Goal: Register for event/course

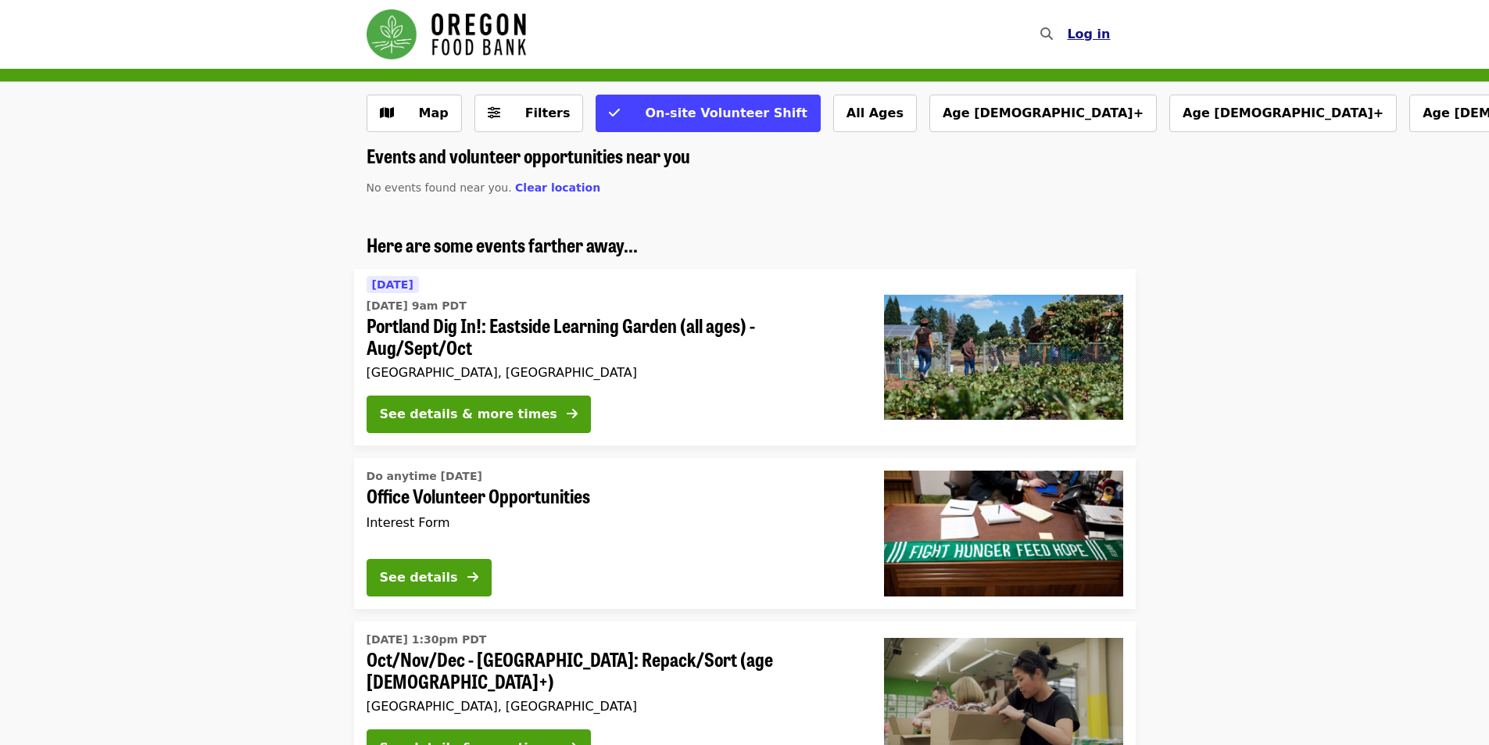
click at [1092, 27] on span "Log in" at bounding box center [1088, 34] width 43 height 15
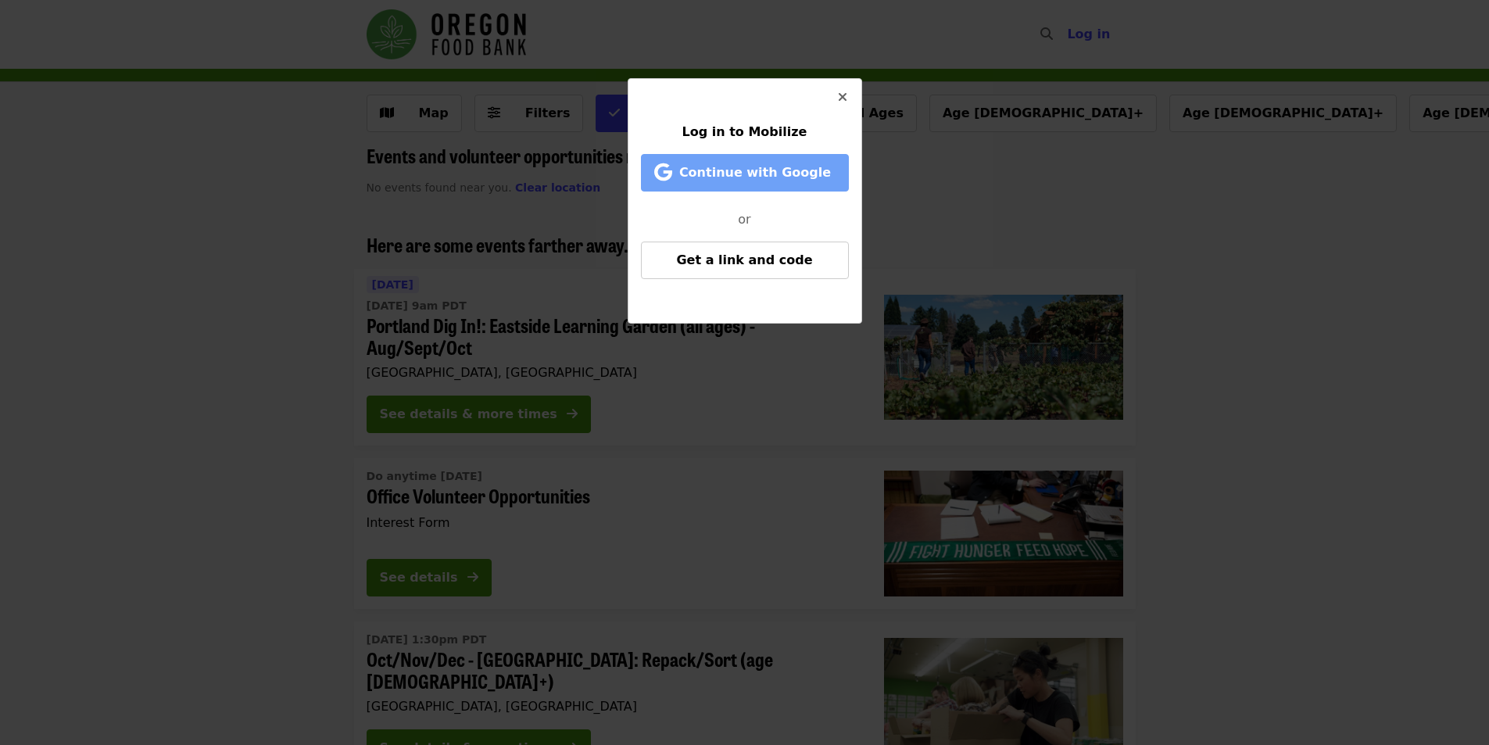
click at [802, 165] on span "Continue with Google" at bounding box center [755, 172] width 152 height 15
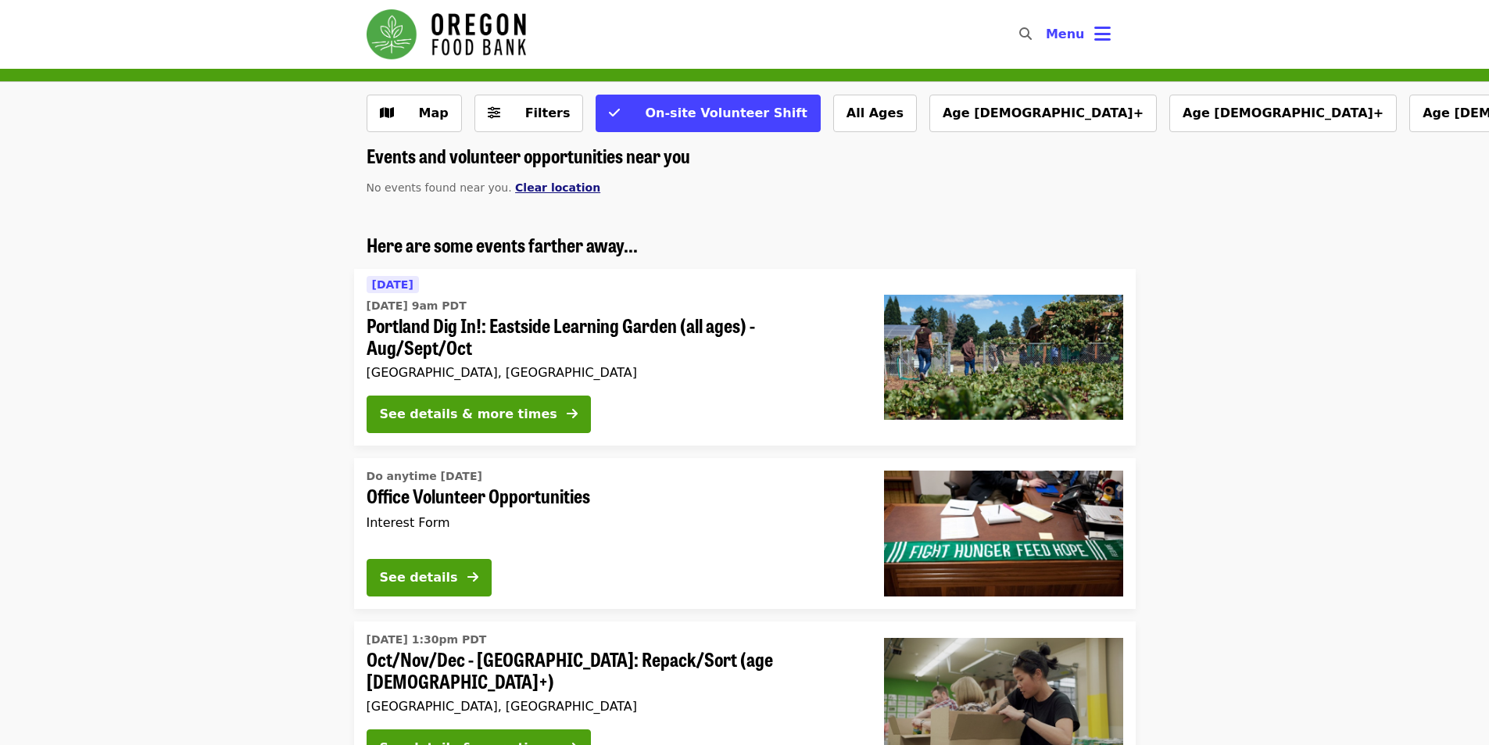
click at [547, 181] on span "Clear location" at bounding box center [557, 187] width 85 height 13
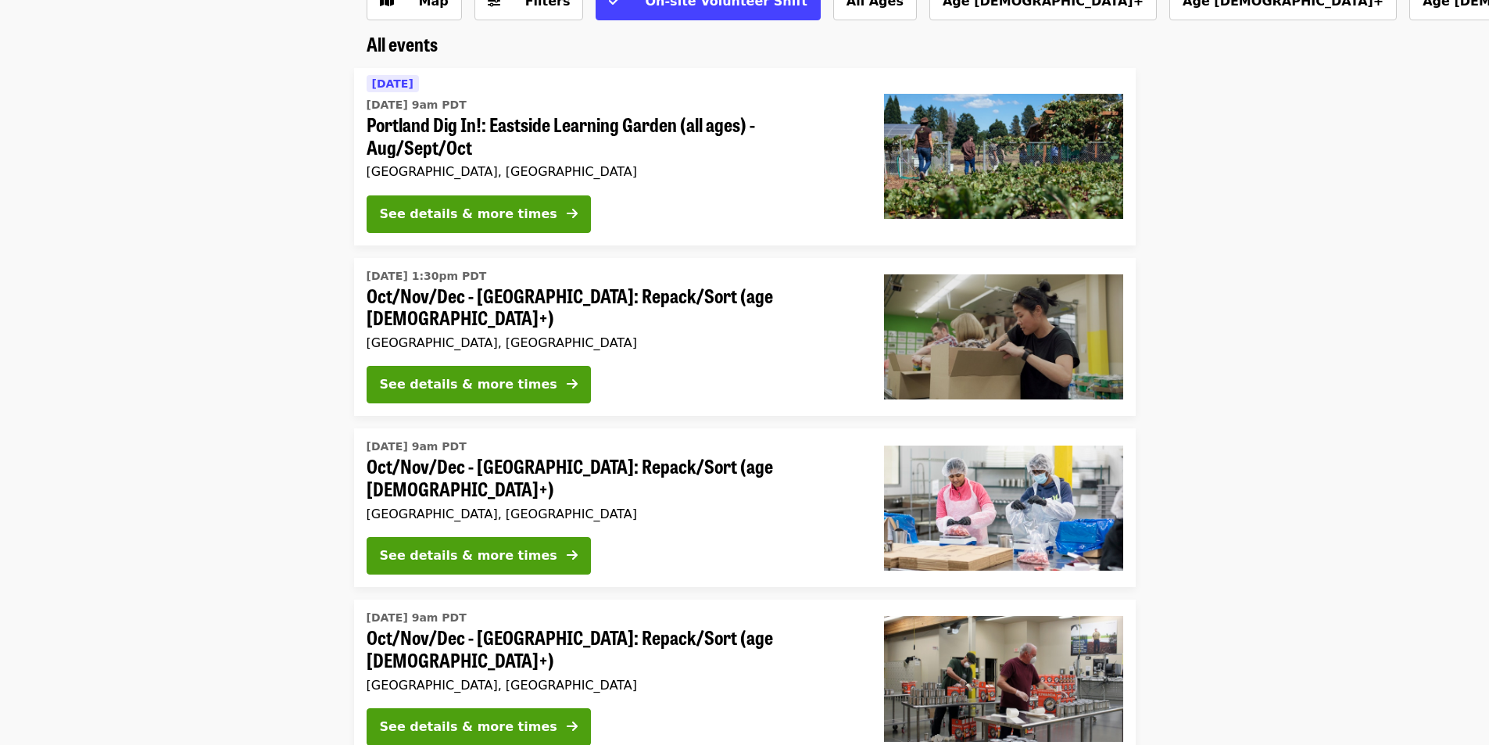
scroll to position [109, 0]
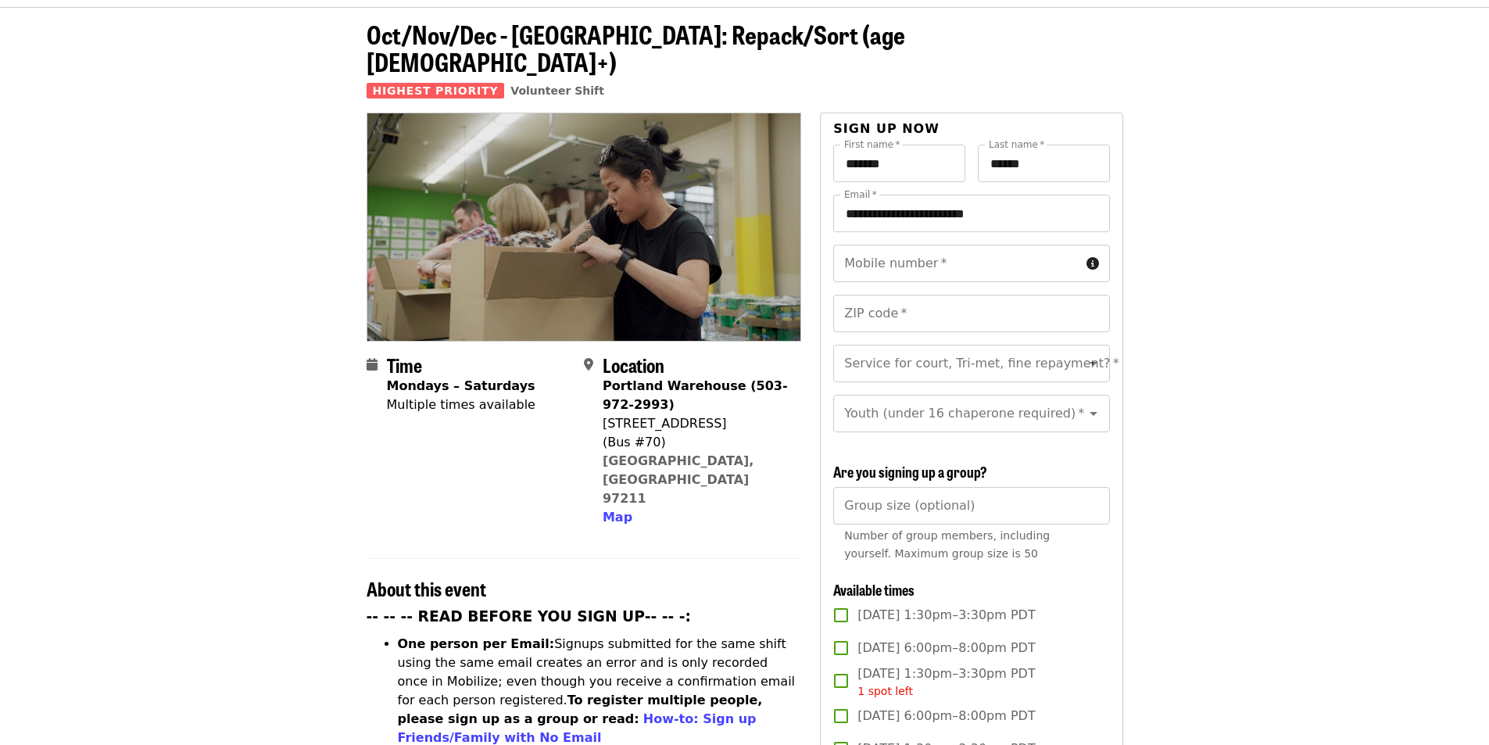
scroll to position [63, 0]
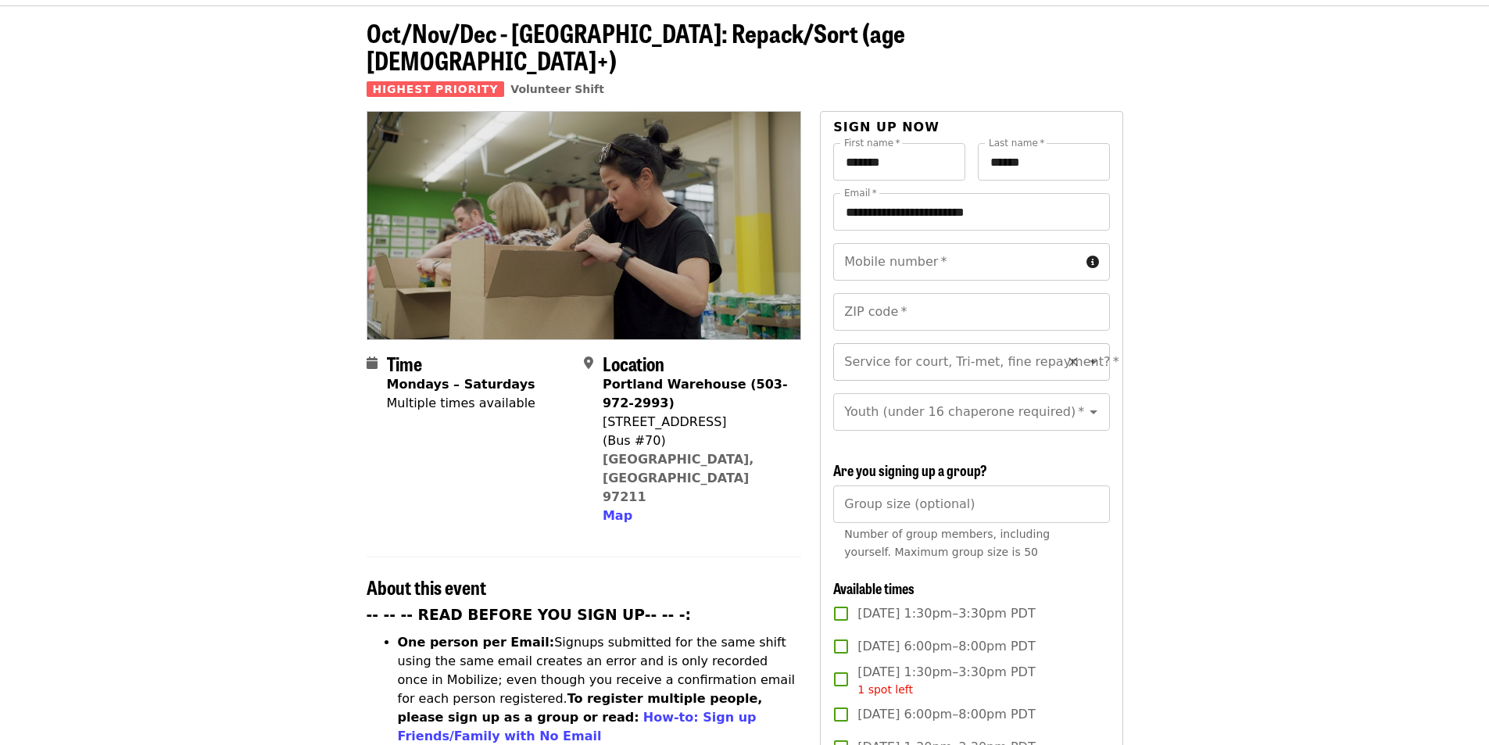
click at [1084, 352] on icon "Open" at bounding box center [1093, 361] width 19 height 19
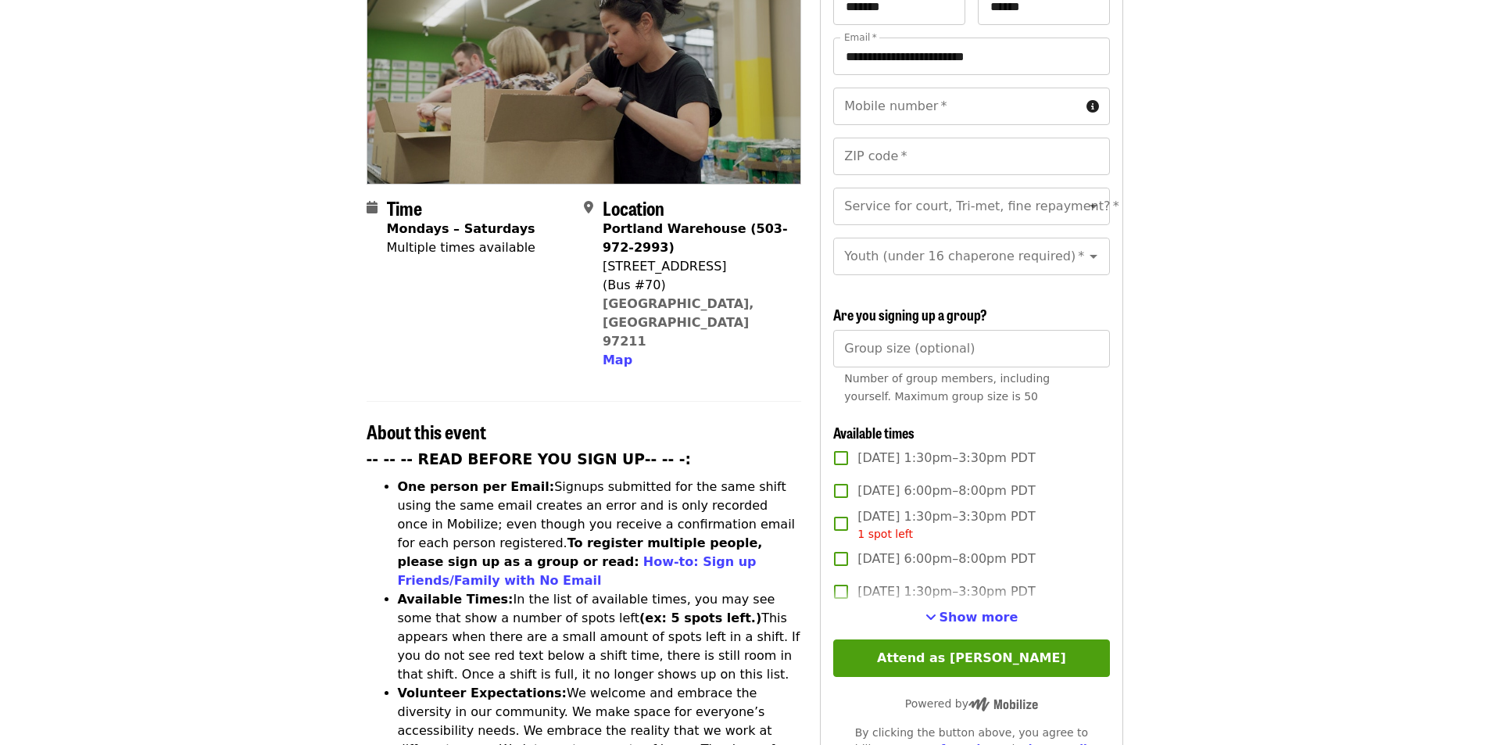
scroll to position [220, 0]
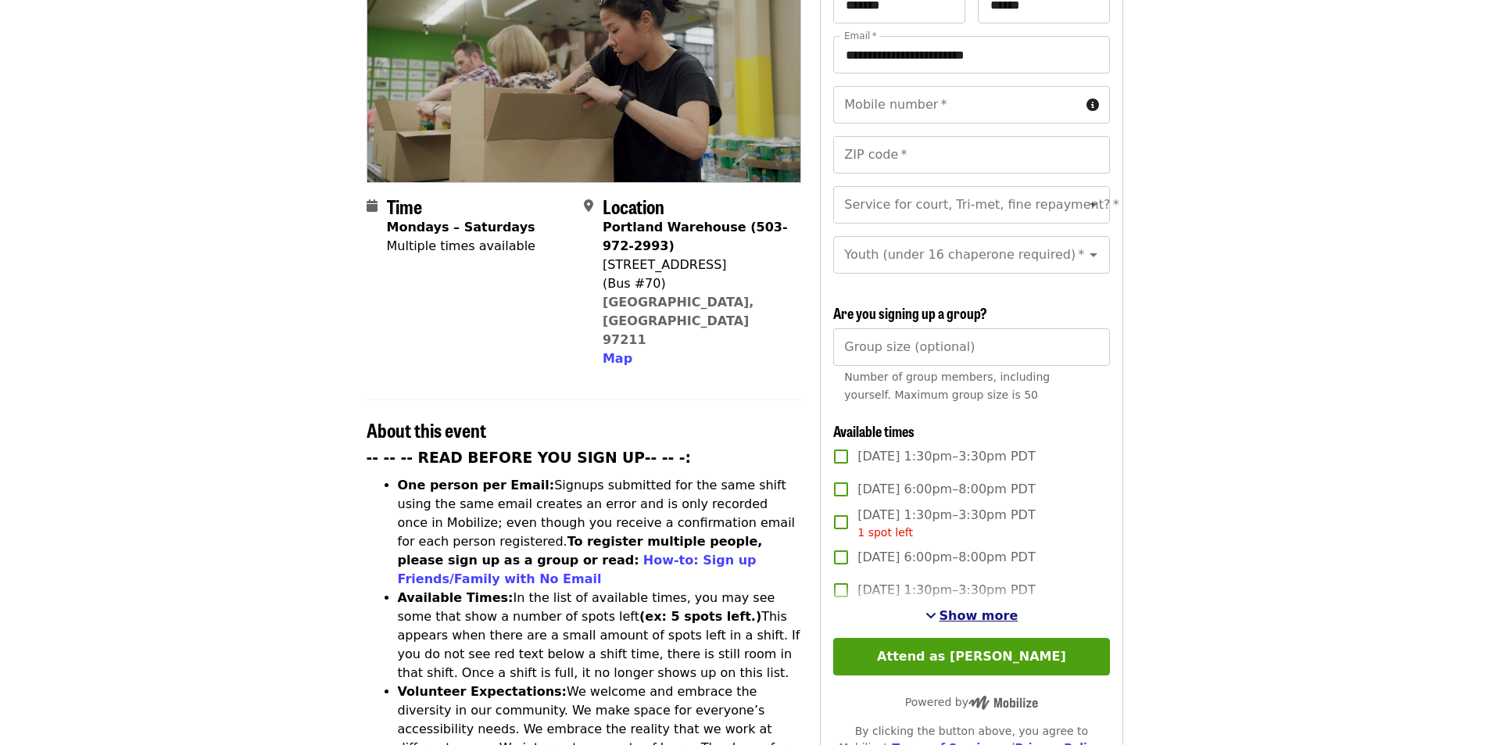
click at [992, 610] on span "Show more" at bounding box center [978, 615] width 79 height 15
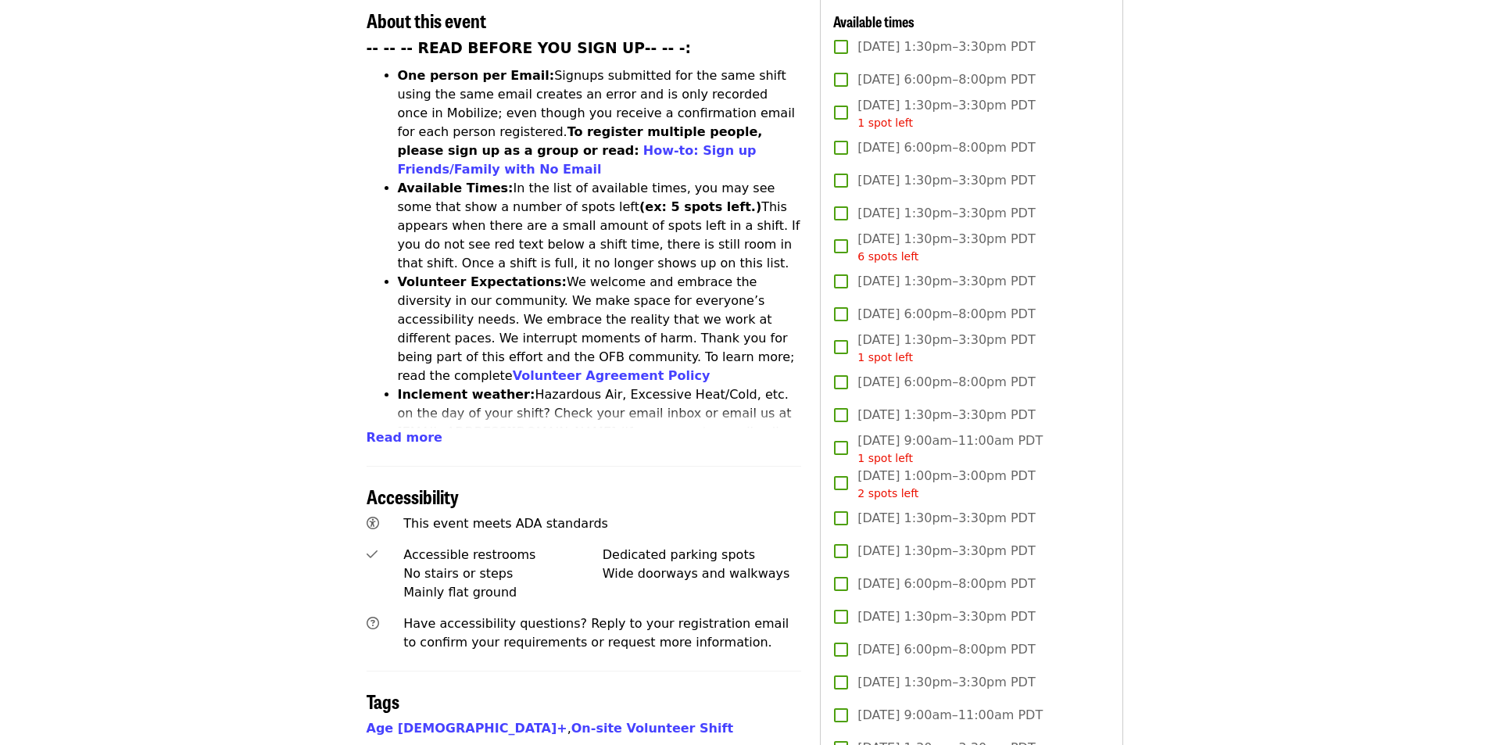
scroll to position [631, 0]
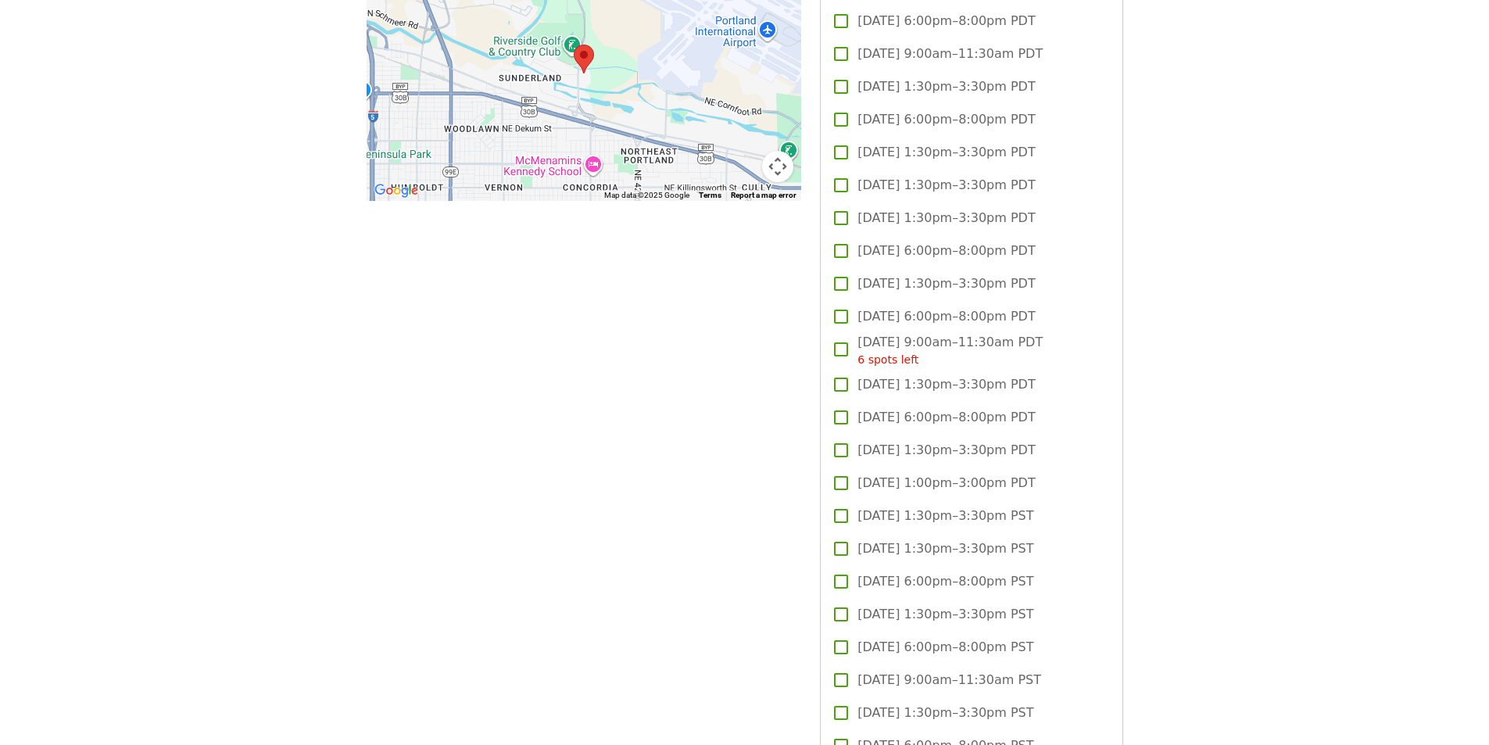
scroll to position [1487, 0]
